Goal: Task Accomplishment & Management: Use online tool/utility

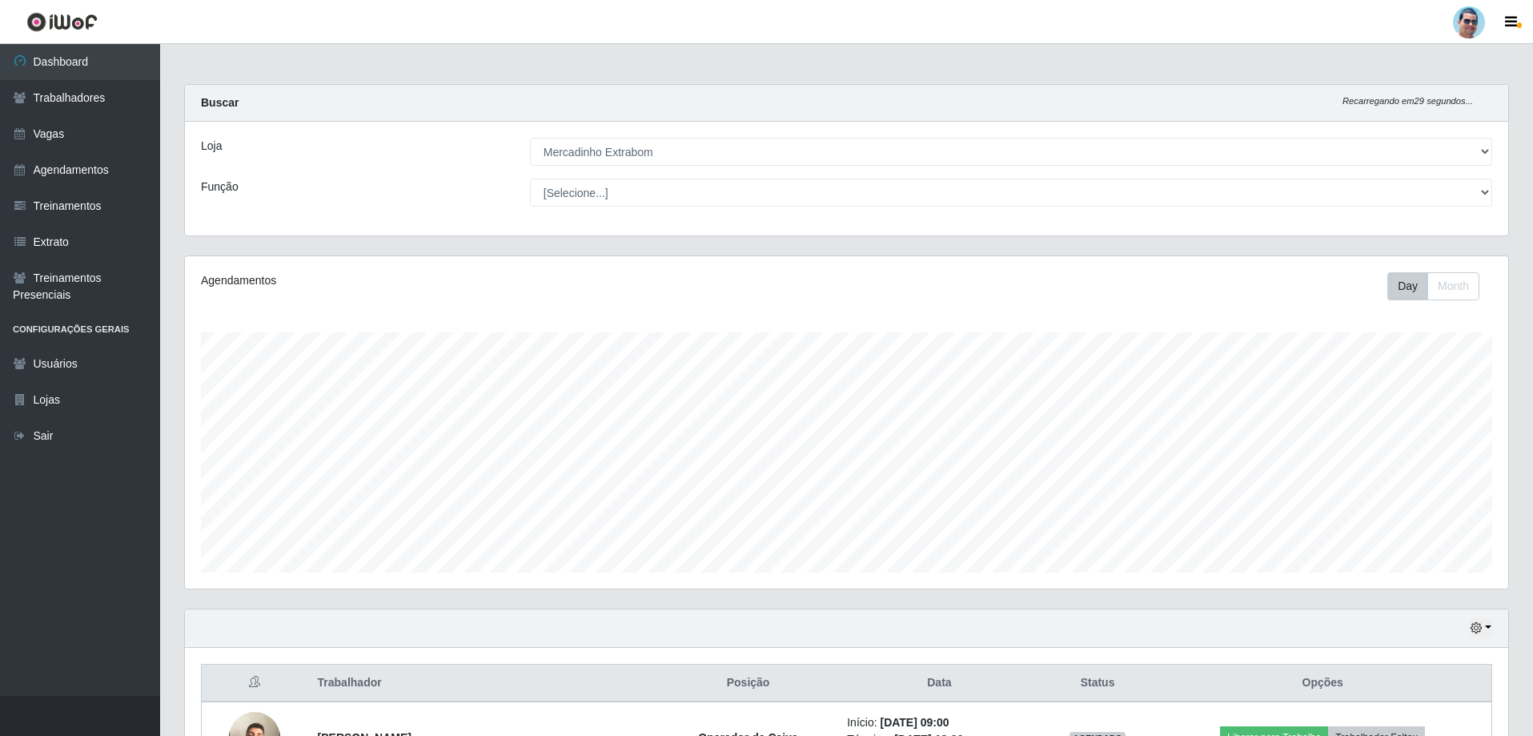
select select "175"
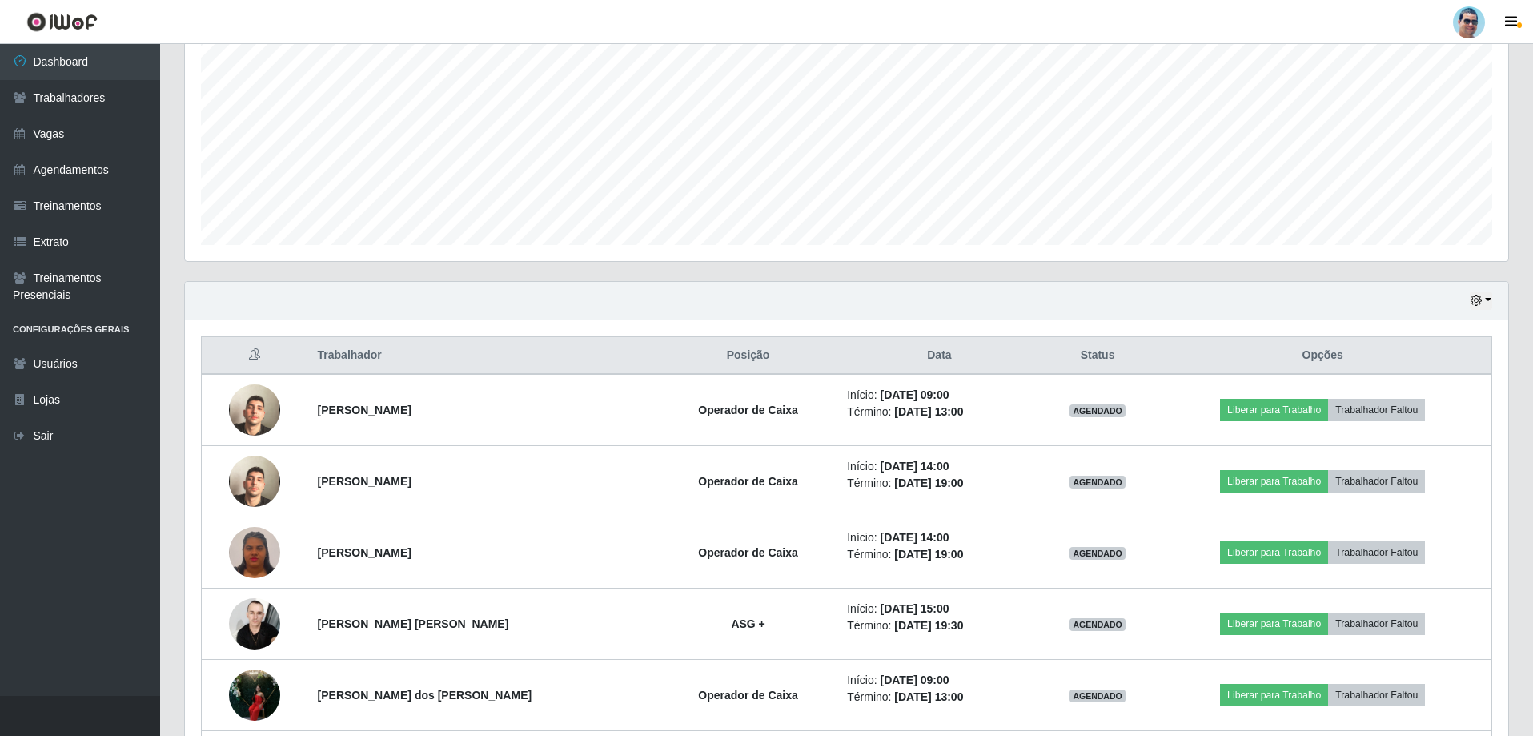
scroll to position [736, 0]
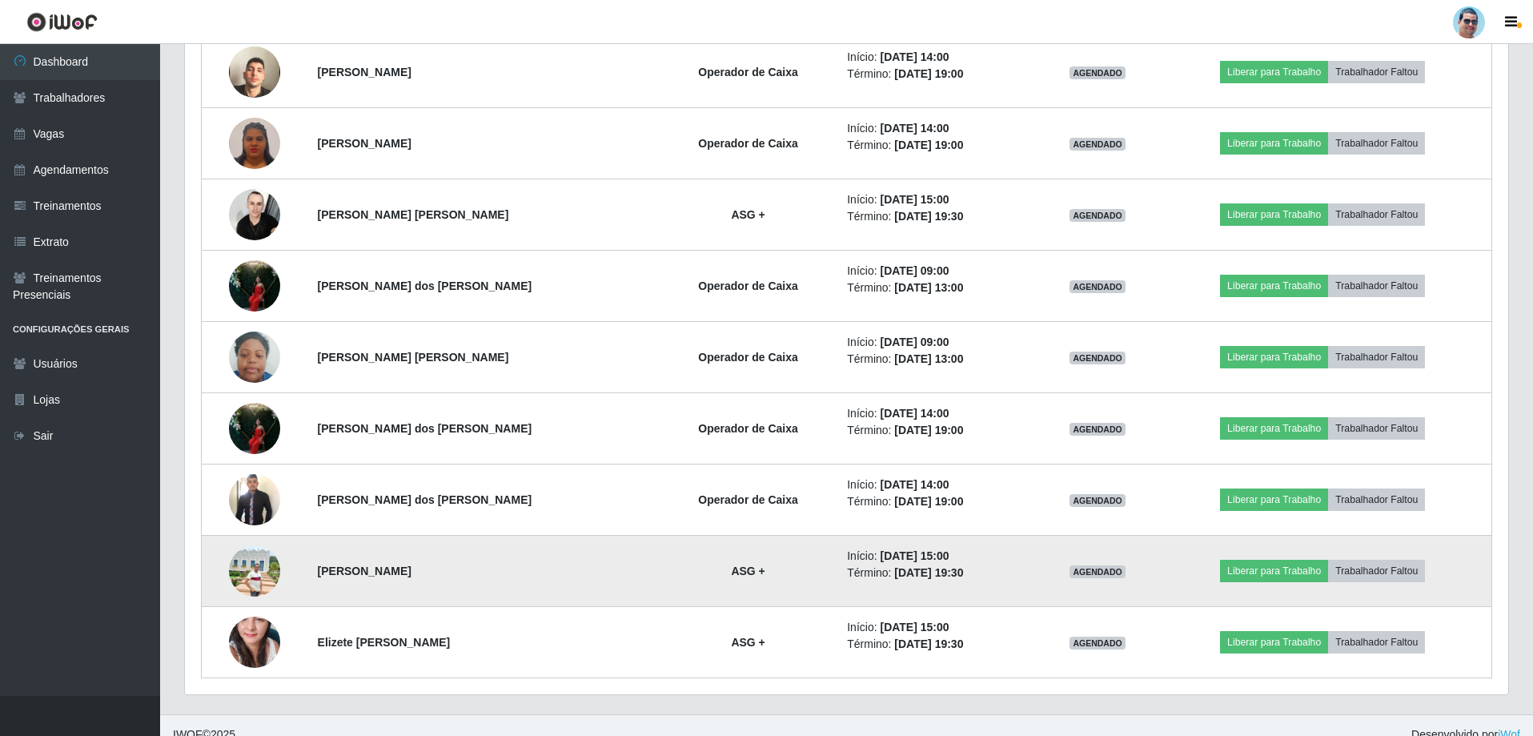
click at [263, 565] on img at bounding box center [254, 570] width 51 height 51
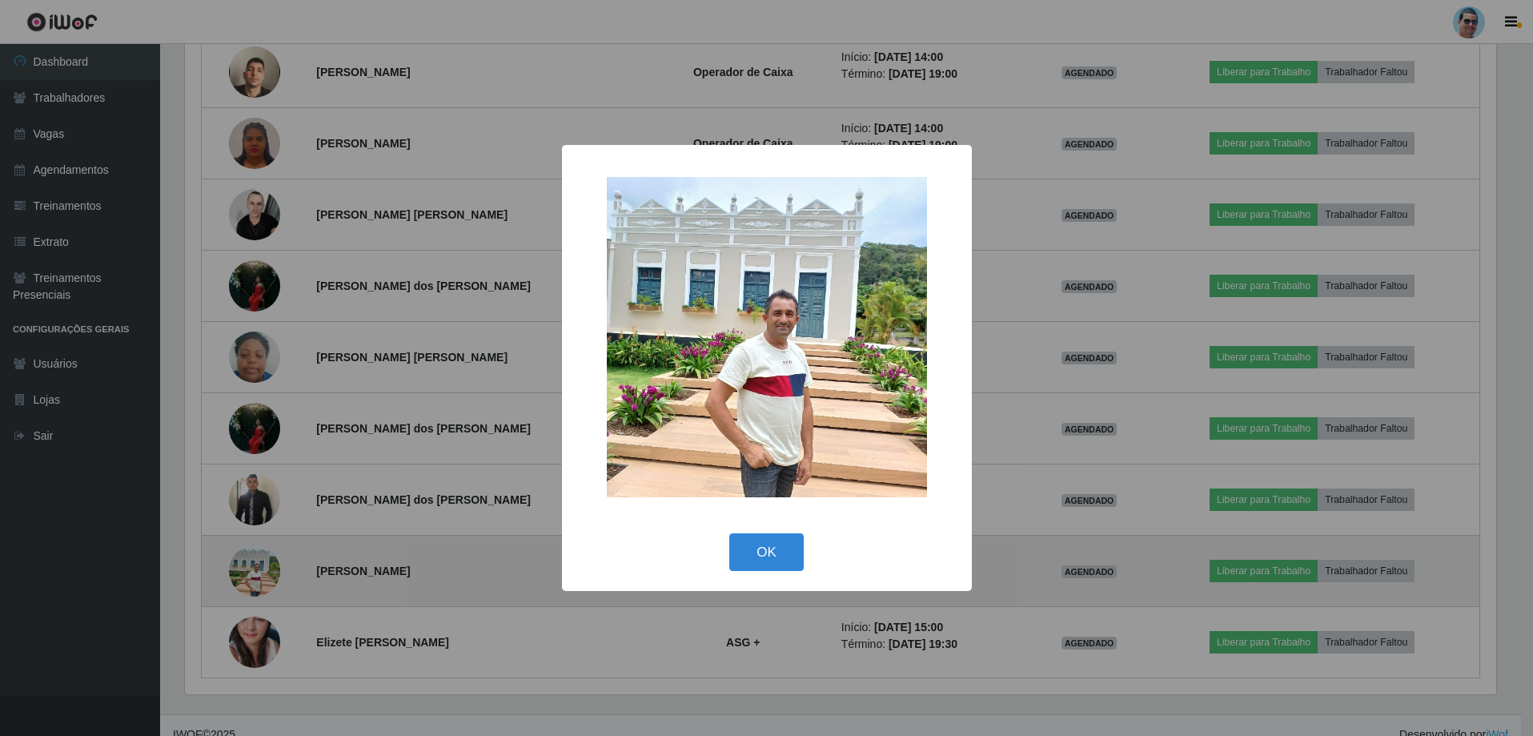
scroll to position [332, 1315]
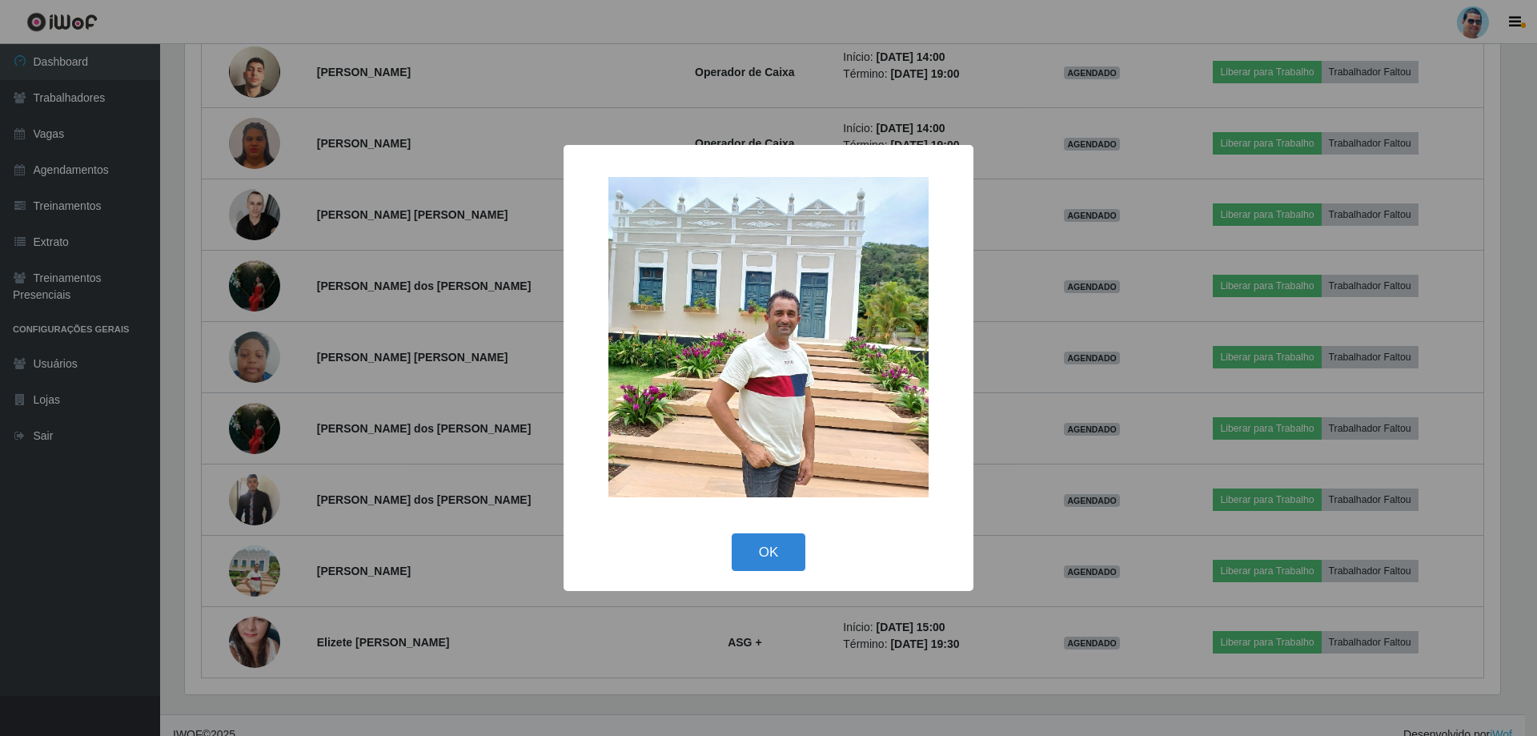
click at [1103, 490] on div "× OK Cancel" at bounding box center [768, 368] width 1537 height 736
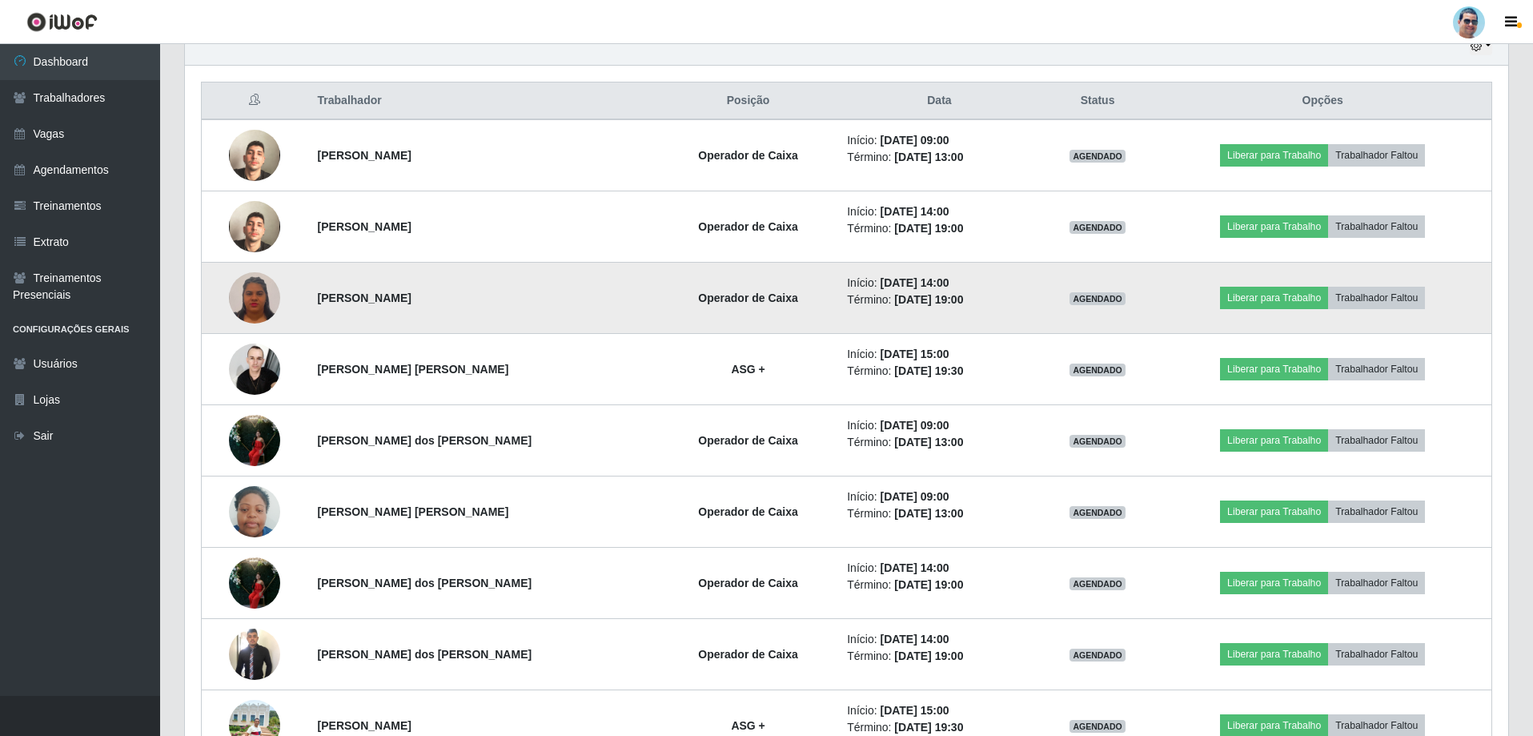
scroll to position [576, 0]
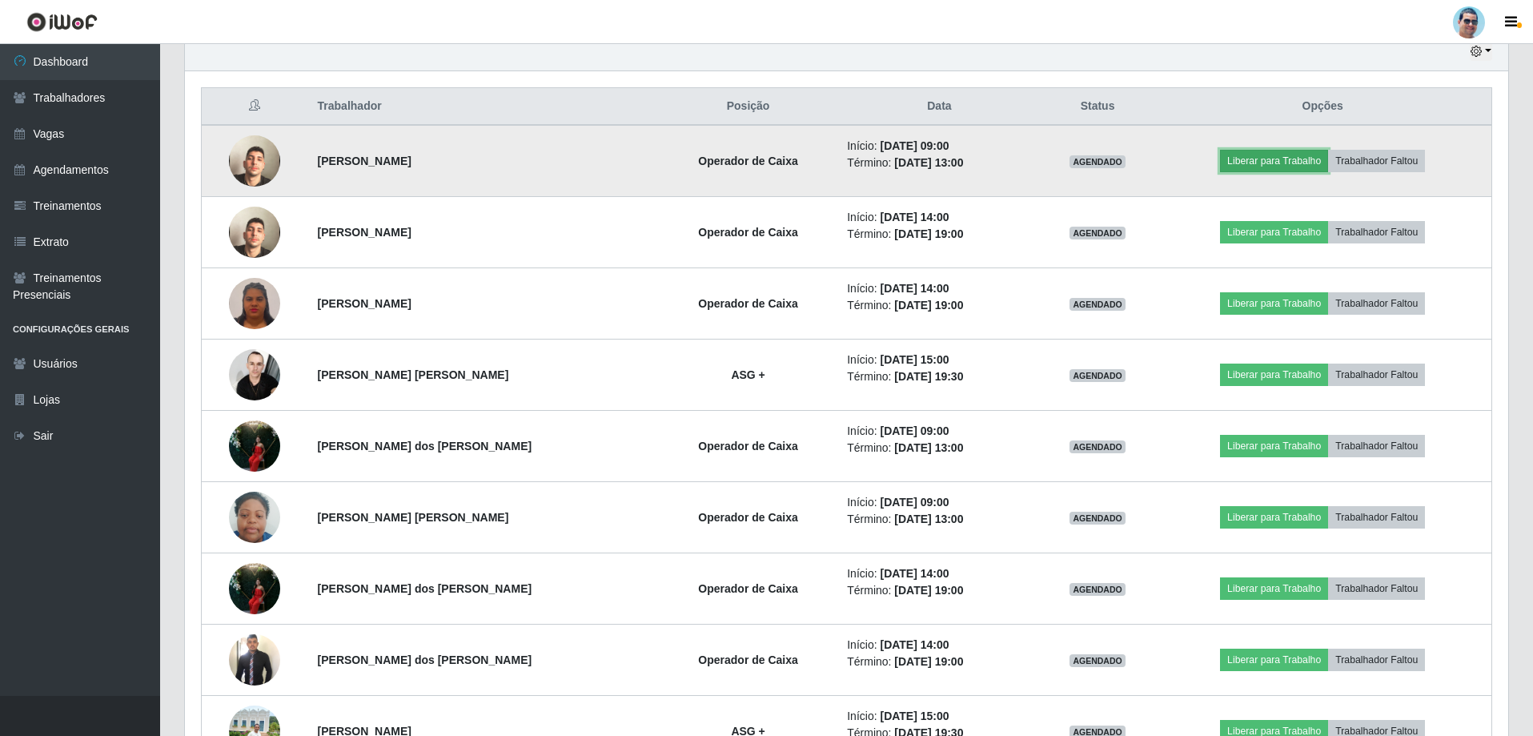
click at [1241, 162] on button "Liberar para Trabalho" at bounding box center [1274, 161] width 108 height 22
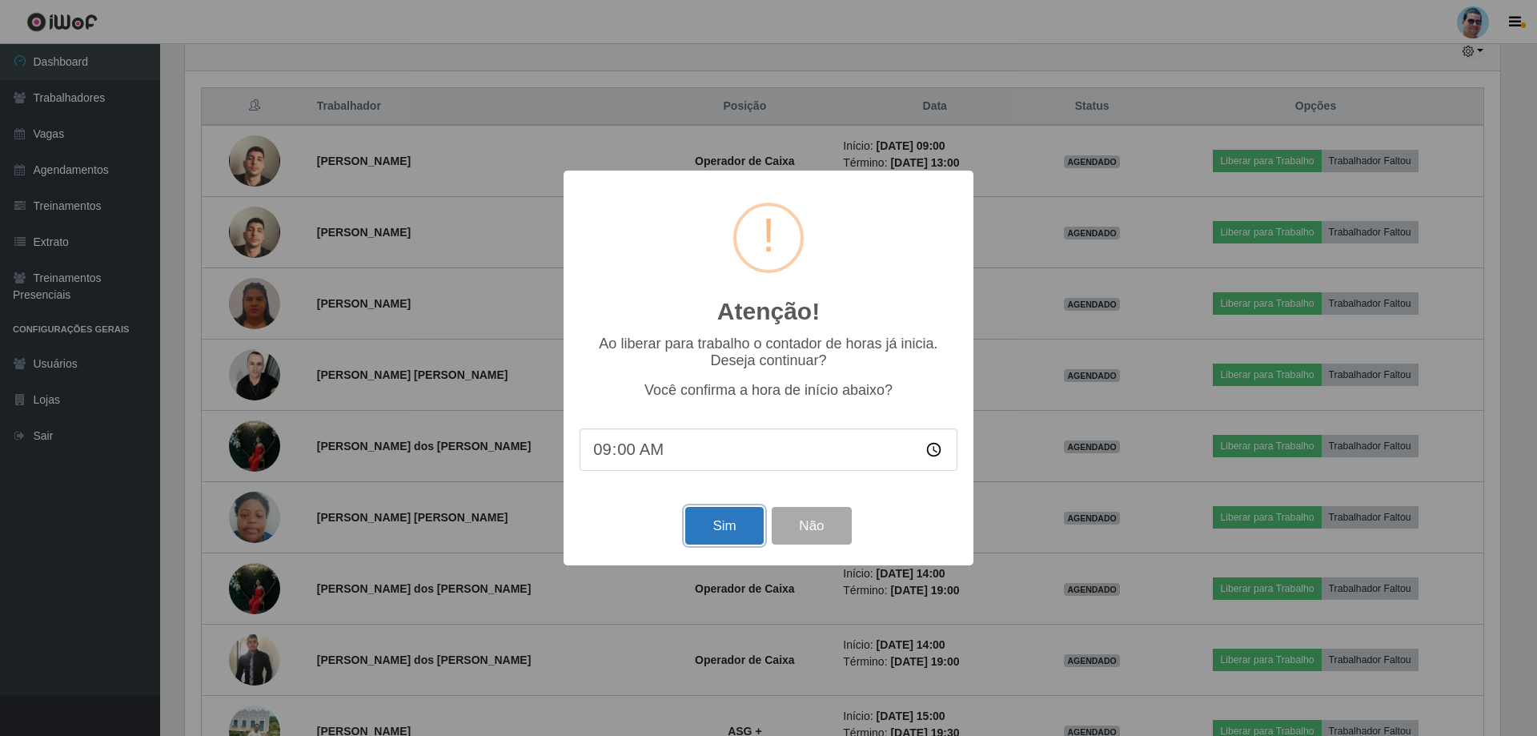
click at [735, 543] on button "Sim" at bounding box center [724, 526] width 78 height 38
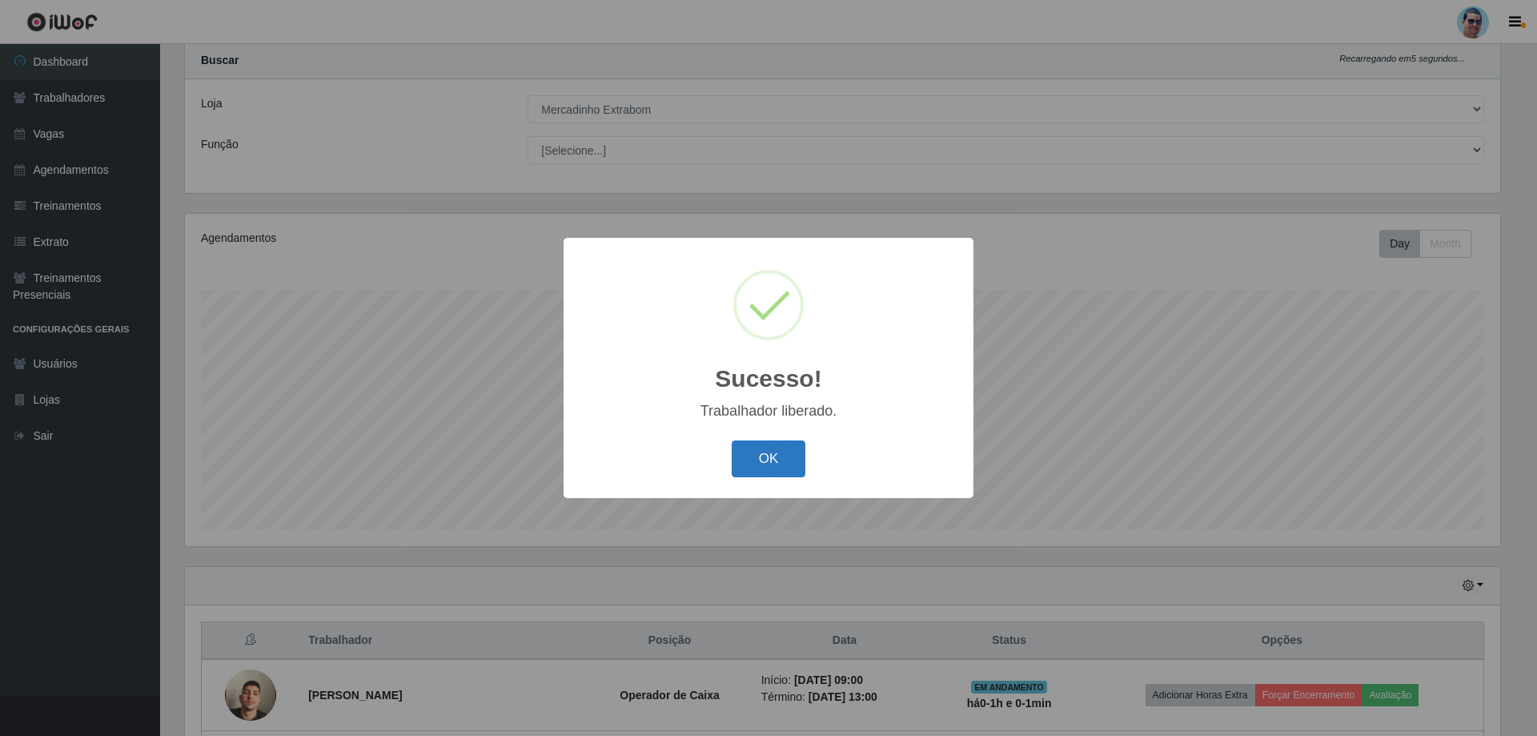
click at [781, 475] on button "OK" at bounding box center [769, 459] width 74 height 38
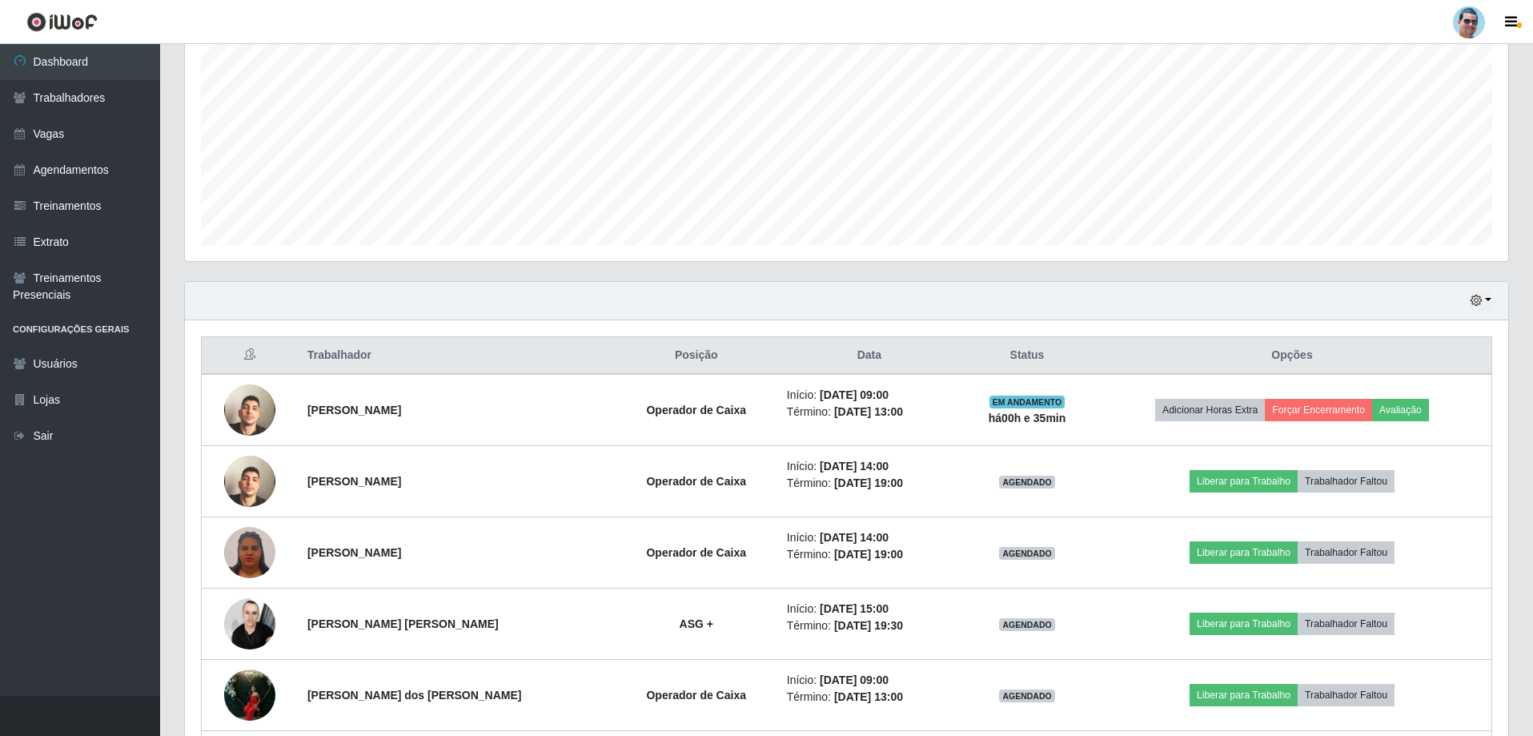
scroll to position [523, 0]
